Goal: Find contact information: Find contact information

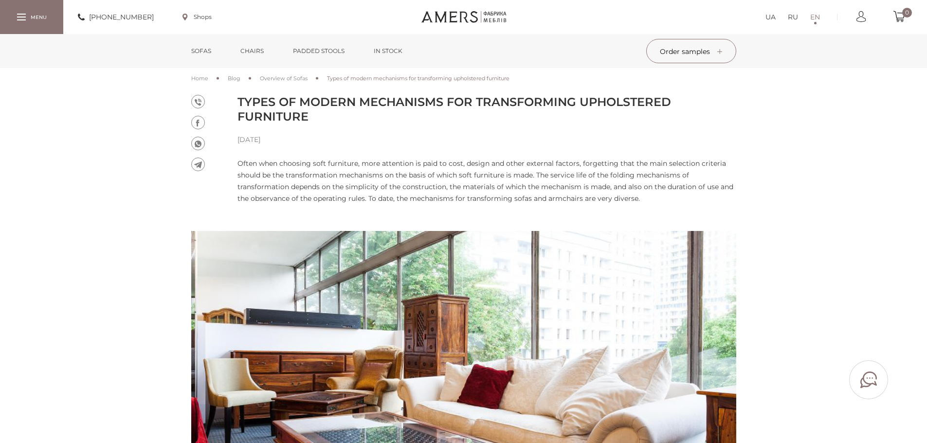
click at [32, 17] on div at bounding box center [31, 17] width 63 height 34
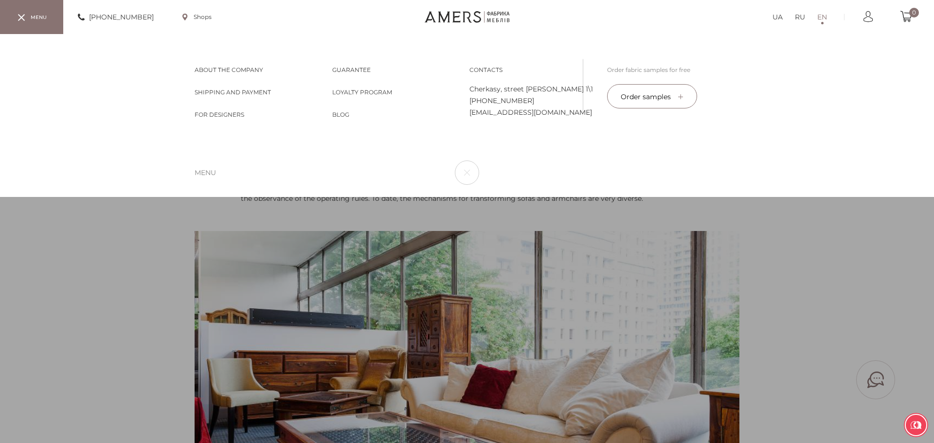
click at [499, 64] on div "UA RU EN About the company About the company Shipping and Payment Shipping and …" at bounding box center [466, 115] width 559 height 163
click at [493, 67] on link "Contacts Contacts" at bounding box center [485, 70] width 33 height 8
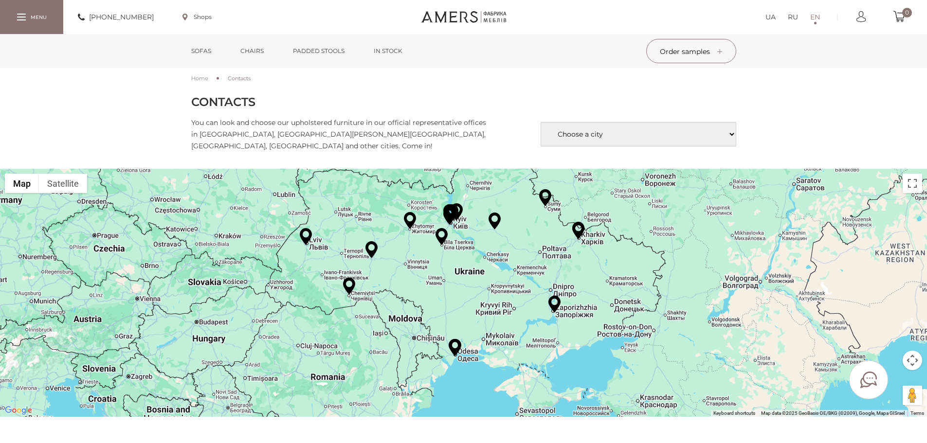
click at [306, 228] on img at bounding box center [306, 236] width 12 height 17
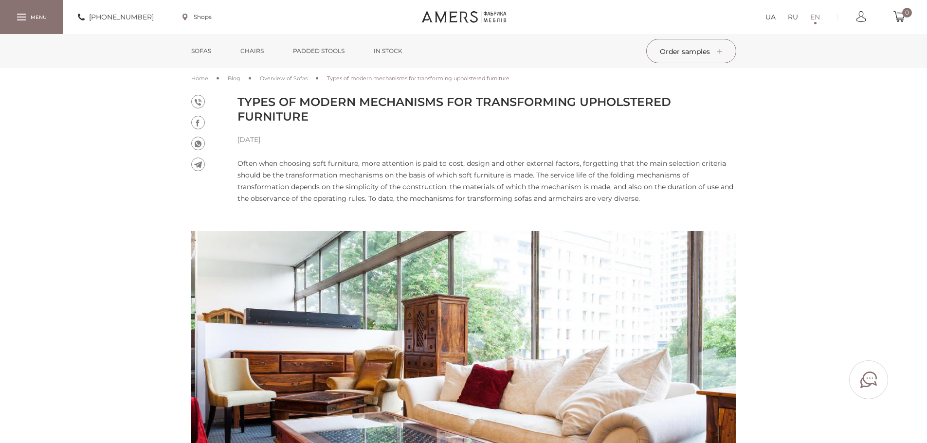
click at [18, 27] on div at bounding box center [31, 17] width 63 height 34
